Goal: Information Seeking & Learning: Learn about a topic

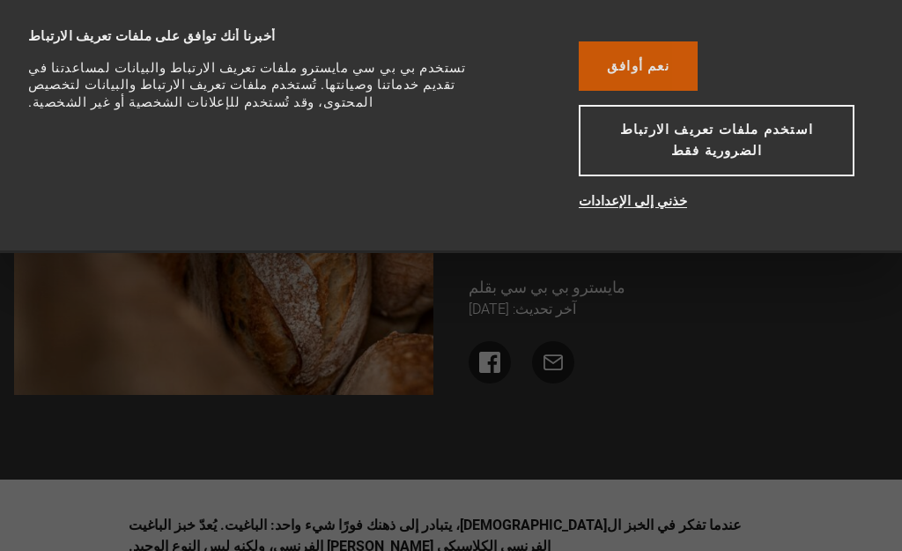
click at [670, 69] on font "نعم أوافق" at bounding box center [638, 66] width 63 height 16
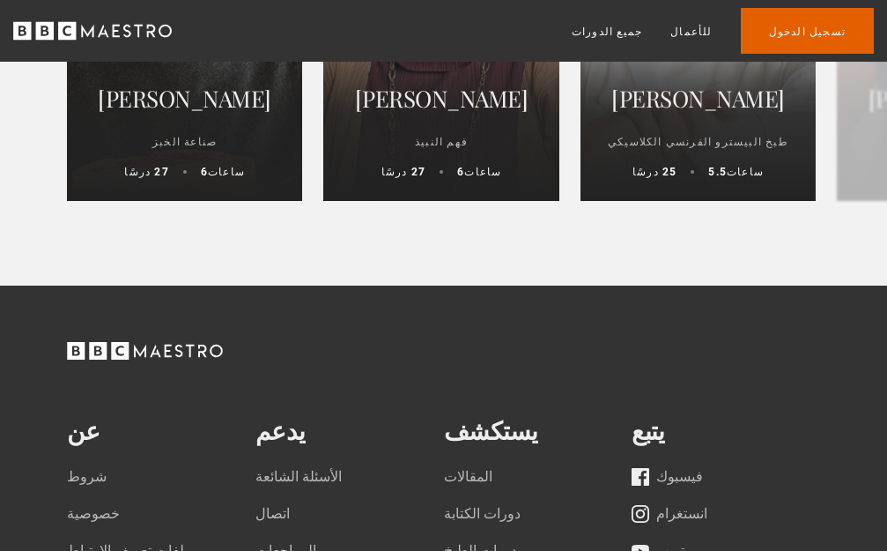
scroll to position [5462, 0]
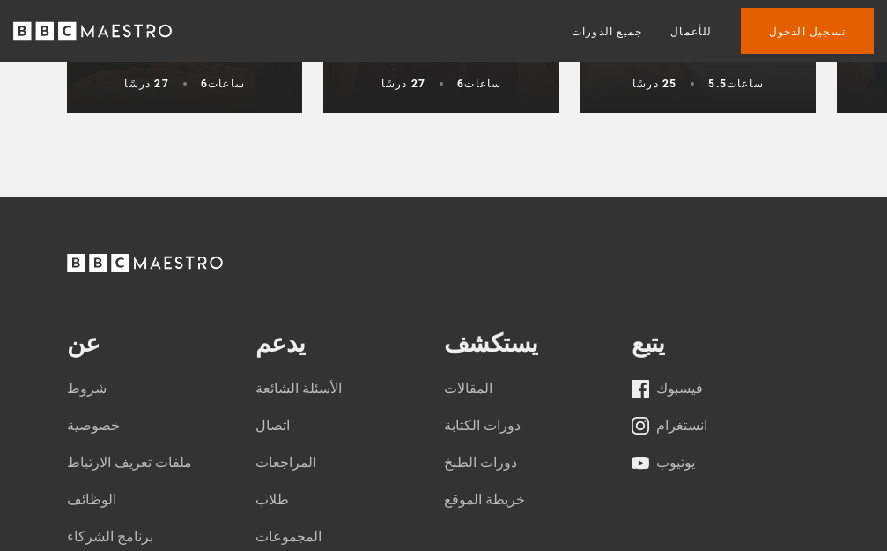
click at [196, 113] on div "ريتشارد بيرتينيت صناعة الخبز 27 درسًا 6 ساعات" at bounding box center [184, 40] width 235 height 144
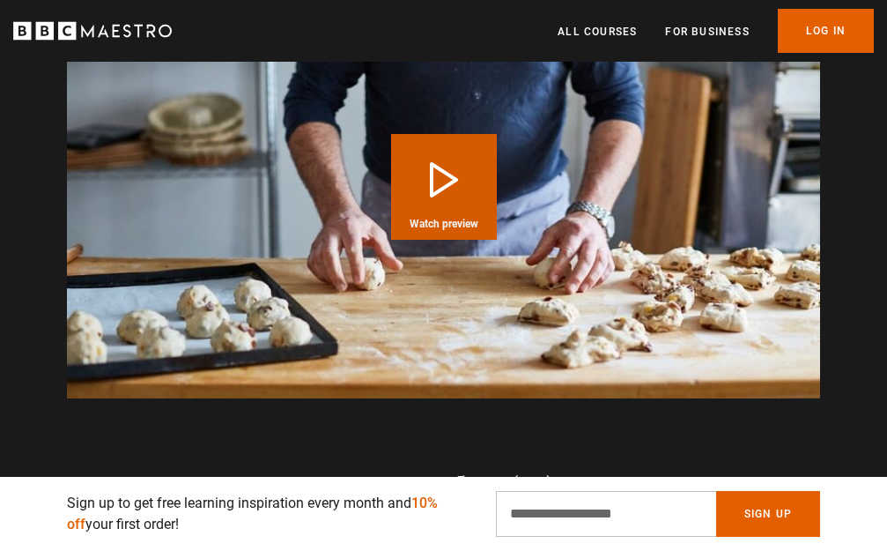
click at [433, 160] on button "Play Course overview for Bread Making with Richard Bertinet Watch preview" at bounding box center [444, 187] width 106 height 106
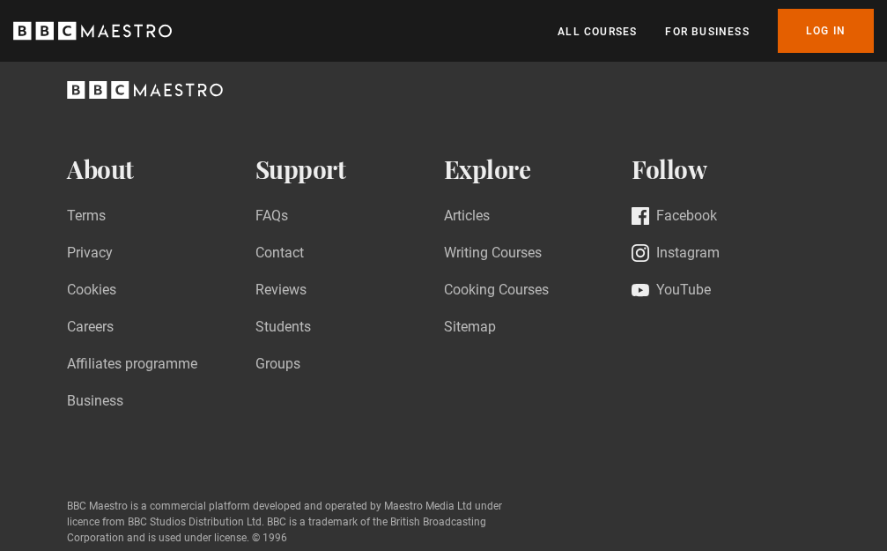
scroll to position [4699, 0]
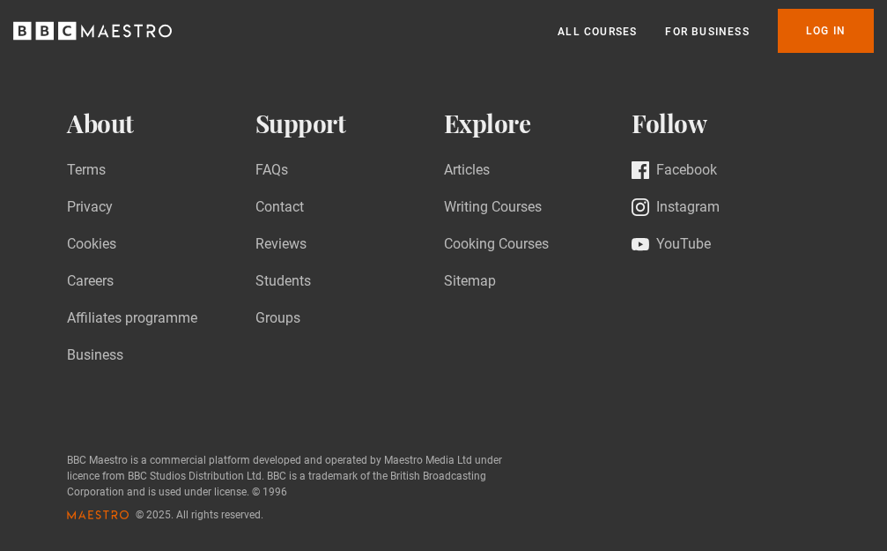
scroll to position [5902, 0]
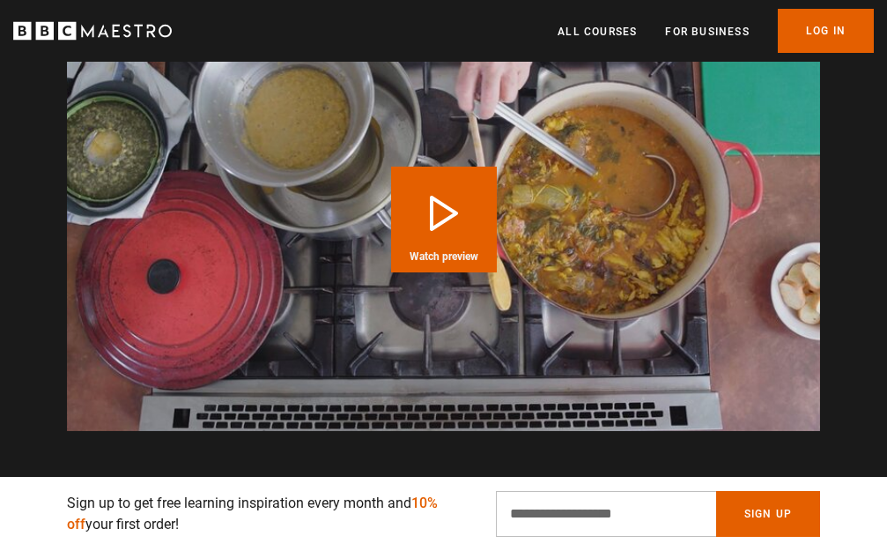
scroll to position [0, 222]
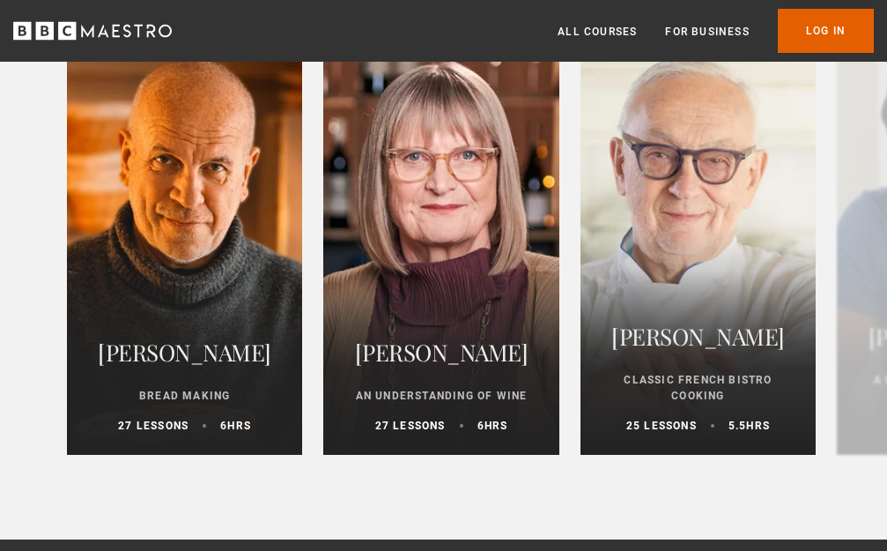
scroll to position [5814, 0]
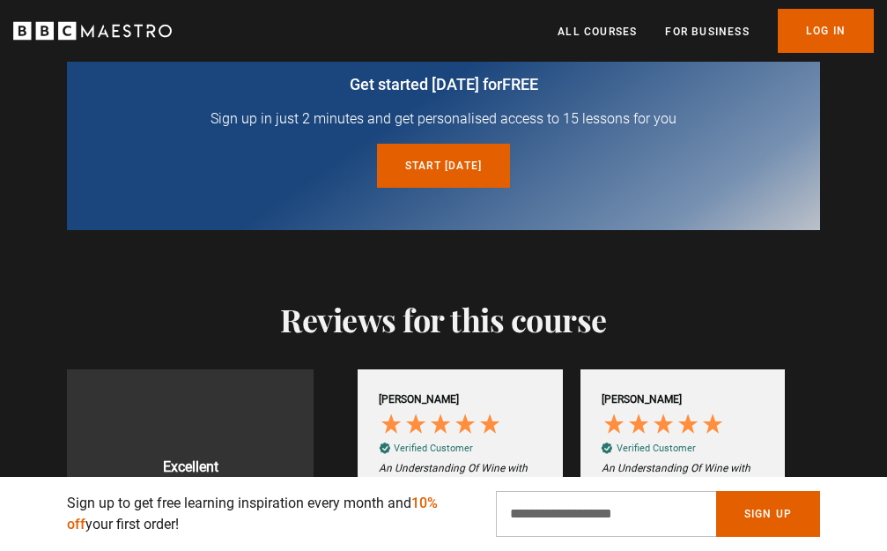
scroll to position [2819, 0]
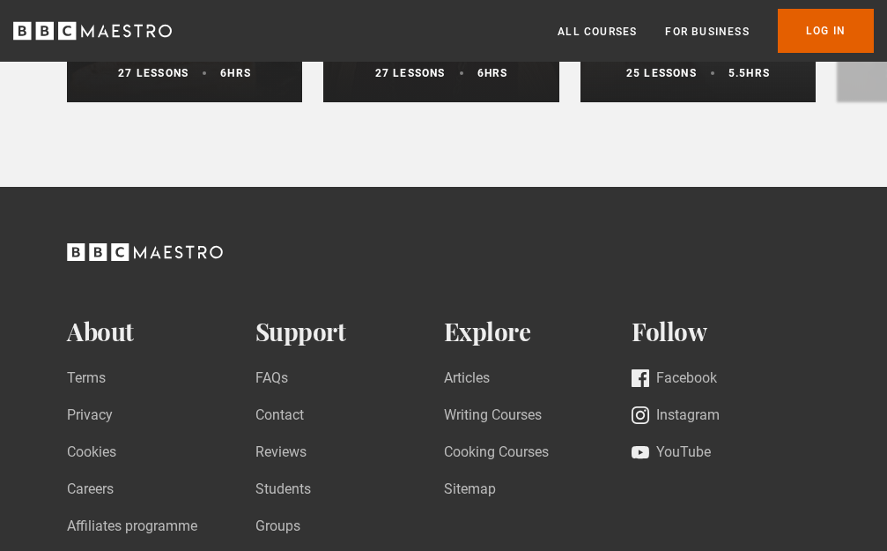
scroll to position [5814, 0]
